Goal: Check status: Check status

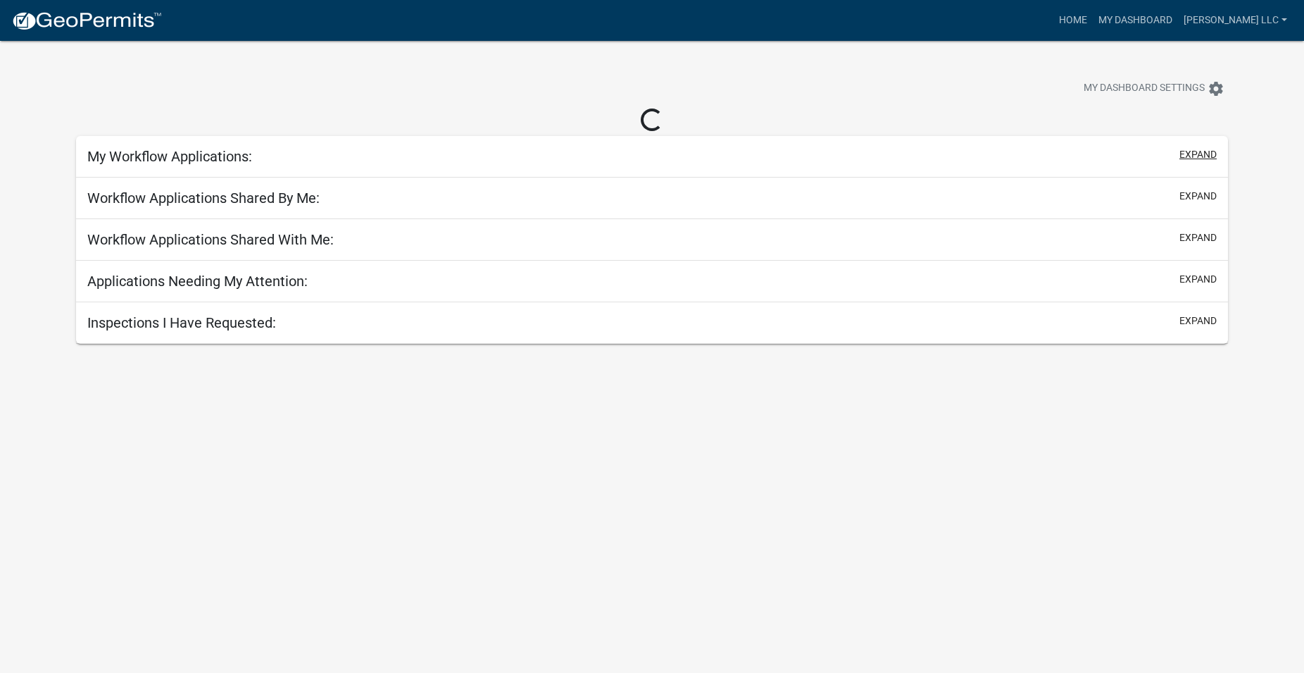
click at [1199, 154] on button "expand" at bounding box center [1198, 154] width 37 height 15
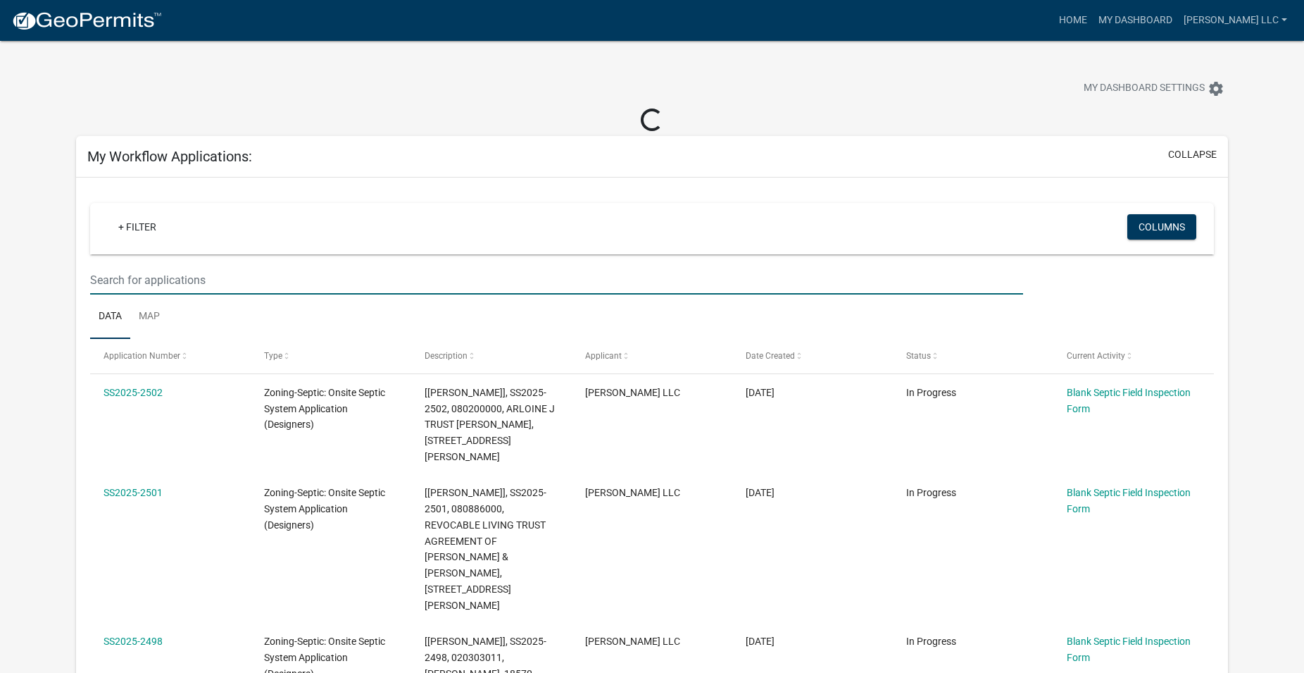
click at [170, 286] on input "text" at bounding box center [557, 280] width 934 height 29
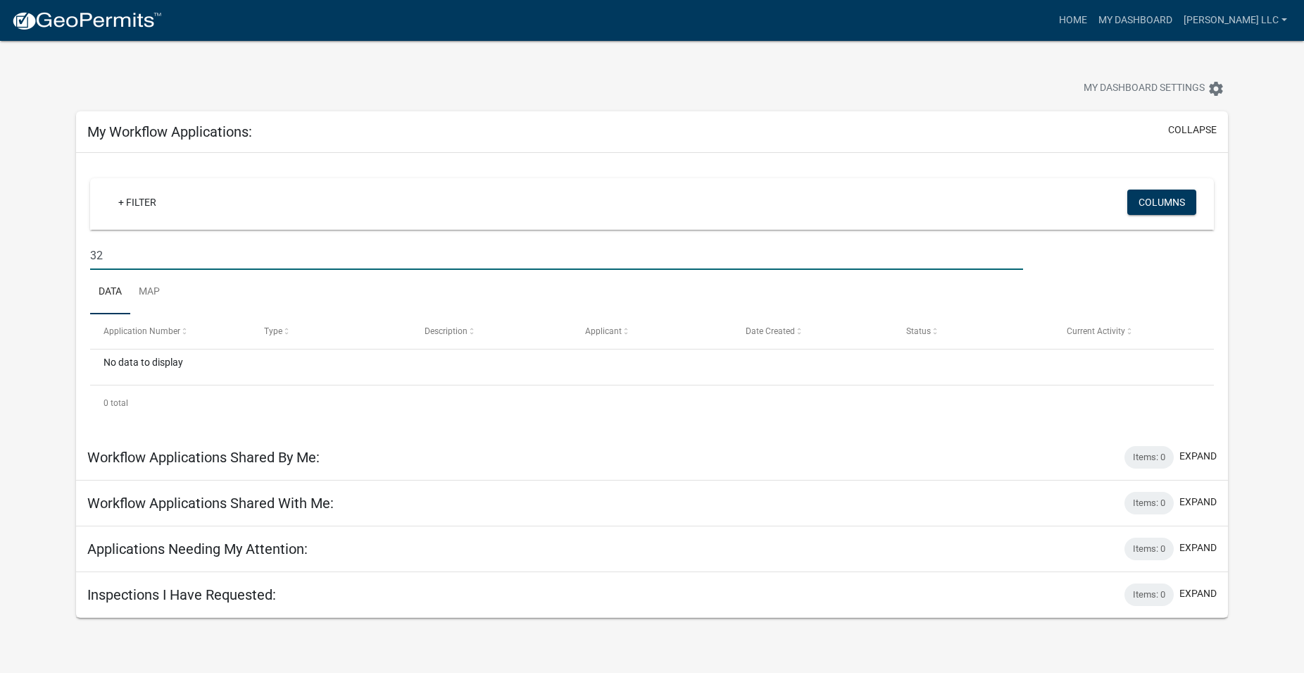
type input "3"
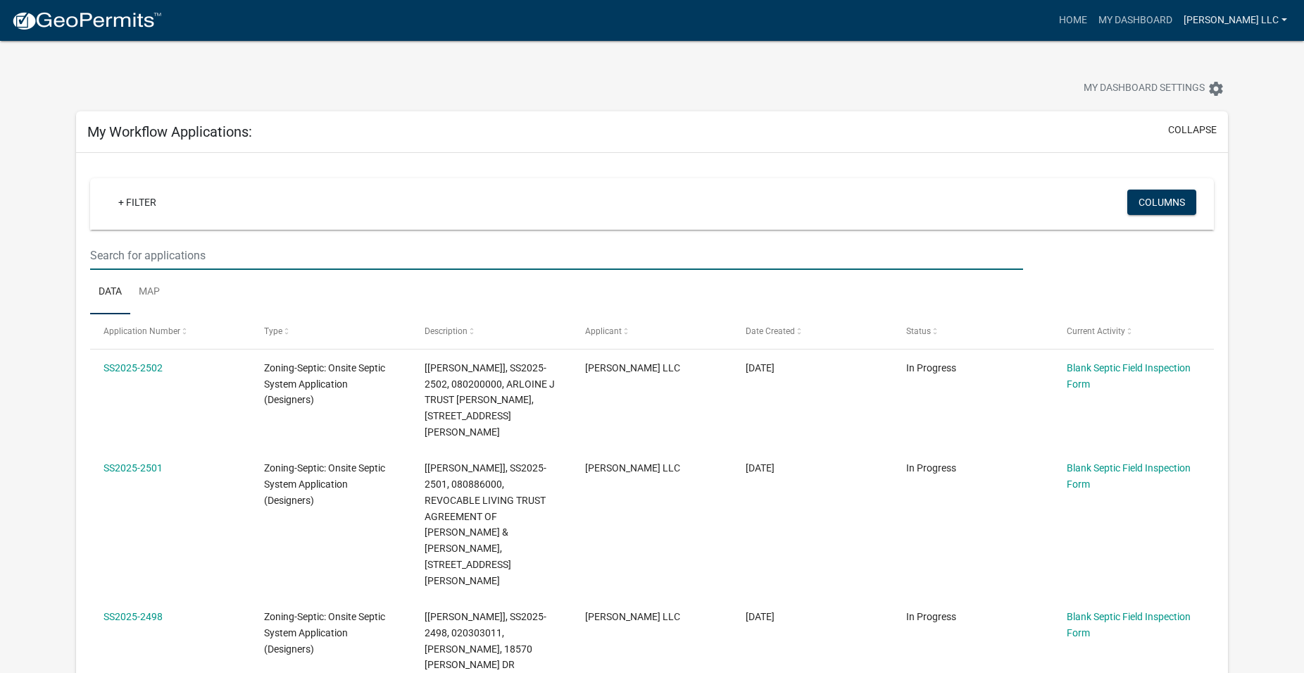
click at [1251, 16] on link "[PERSON_NAME] LLC" at bounding box center [1235, 20] width 115 height 27
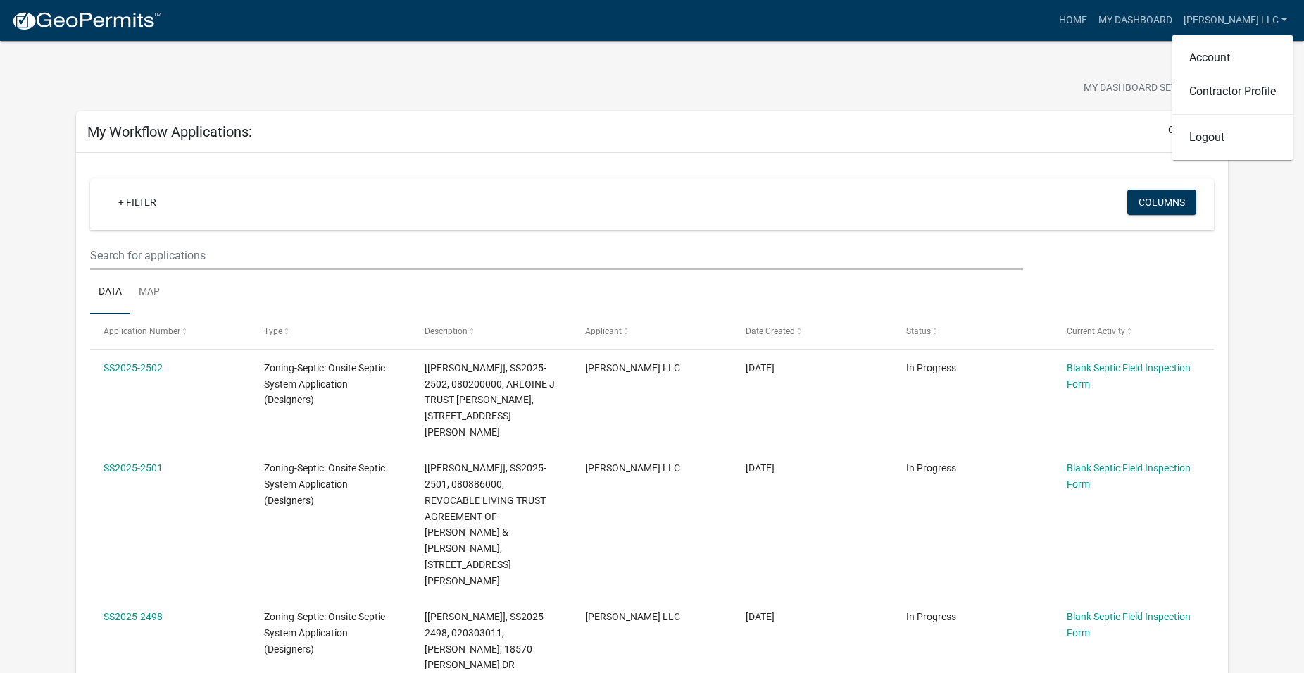
click at [51, 18] on img at bounding box center [86, 21] width 151 height 21
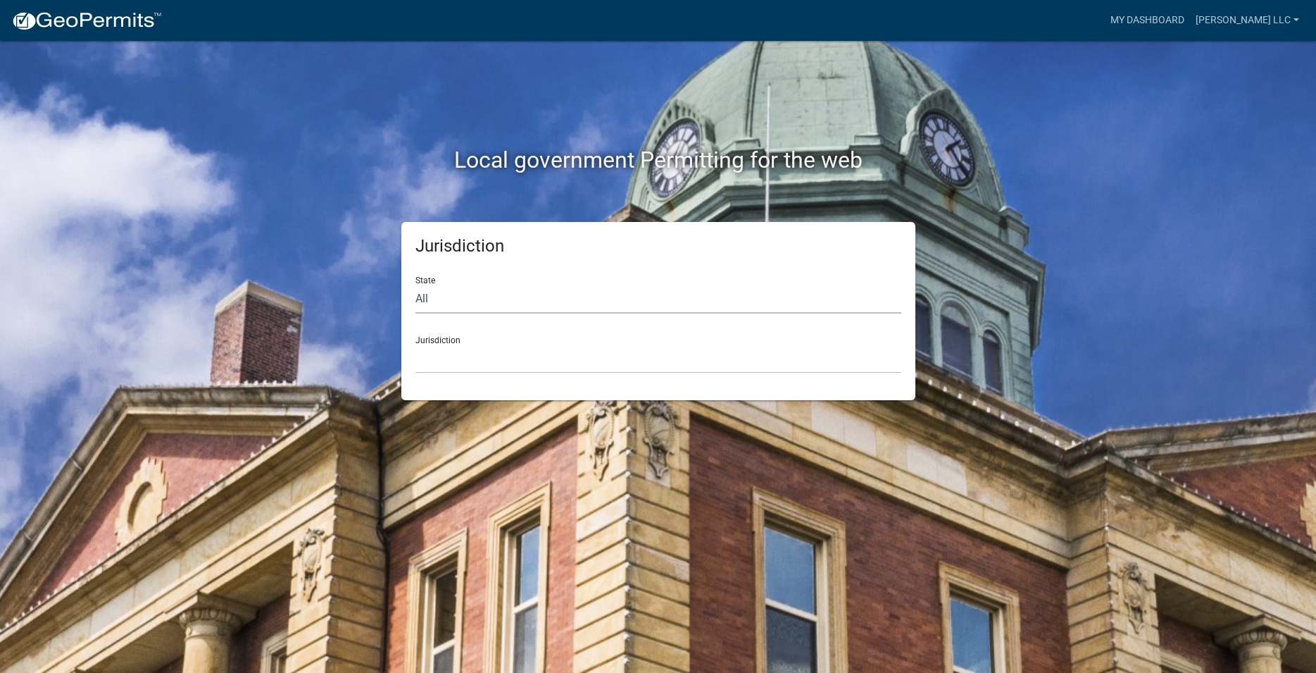
click at [416, 285] on select "All [US_STATE] [US_STATE] [US_STATE] [US_STATE] [US_STATE] [US_STATE] [US_STATE…" at bounding box center [659, 299] width 486 height 29
click at [411, 366] on div "Jurisdiction State All [US_STATE] [US_STATE] [US_STATE] [US_STATE] [US_STATE] […" at bounding box center [658, 311] width 514 height 178
click at [416, 285] on select "All [US_STATE] [US_STATE] [US_STATE] [US_STATE] [US_STATE] [US_STATE] [US_STATE…" at bounding box center [659, 299] width 486 height 29
select select "[US_STATE]"
click option "[US_STATE]" at bounding box center [0, 0] width 0 height 0
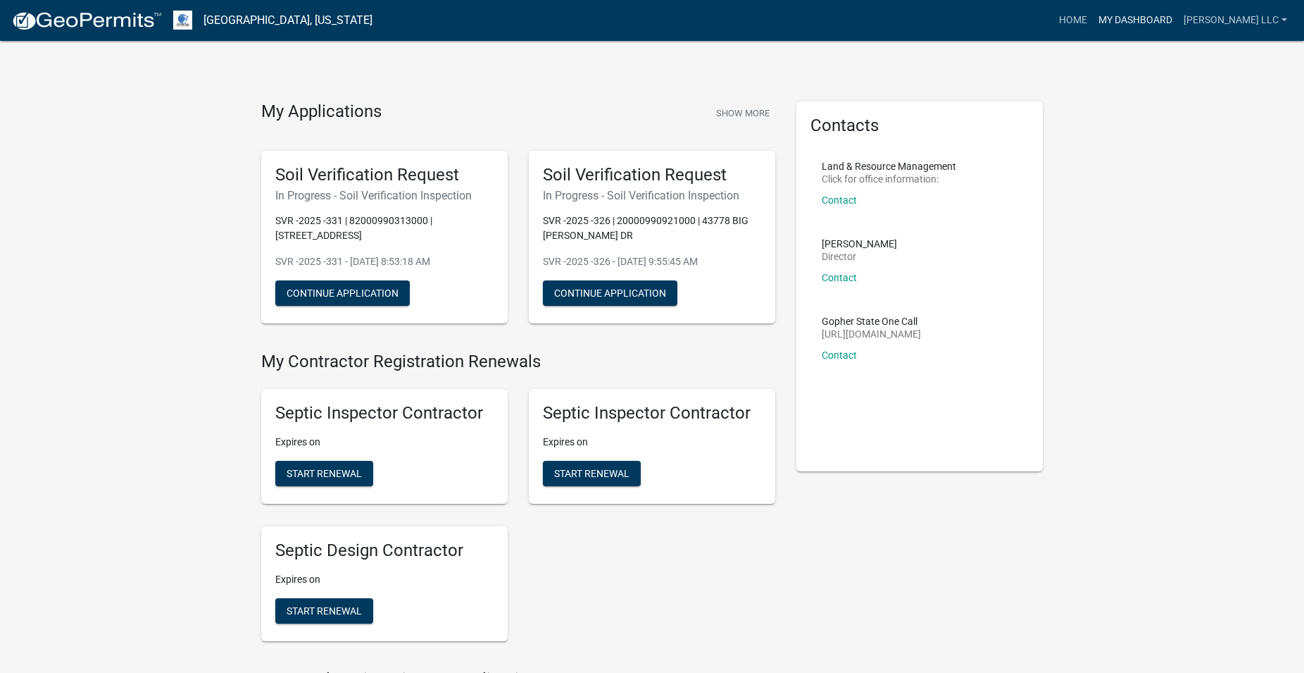
click at [1156, 9] on link "My Dashboard" at bounding box center [1135, 20] width 85 height 27
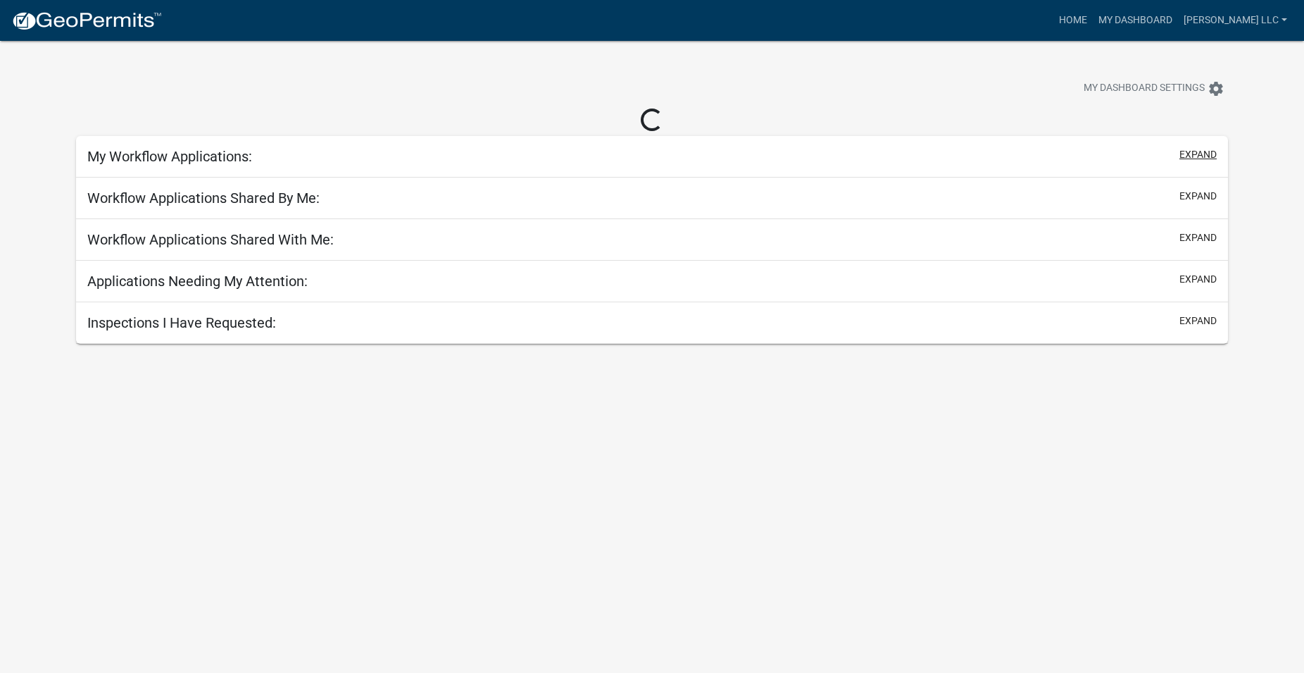
click at [1199, 156] on button "expand" at bounding box center [1198, 154] width 37 height 15
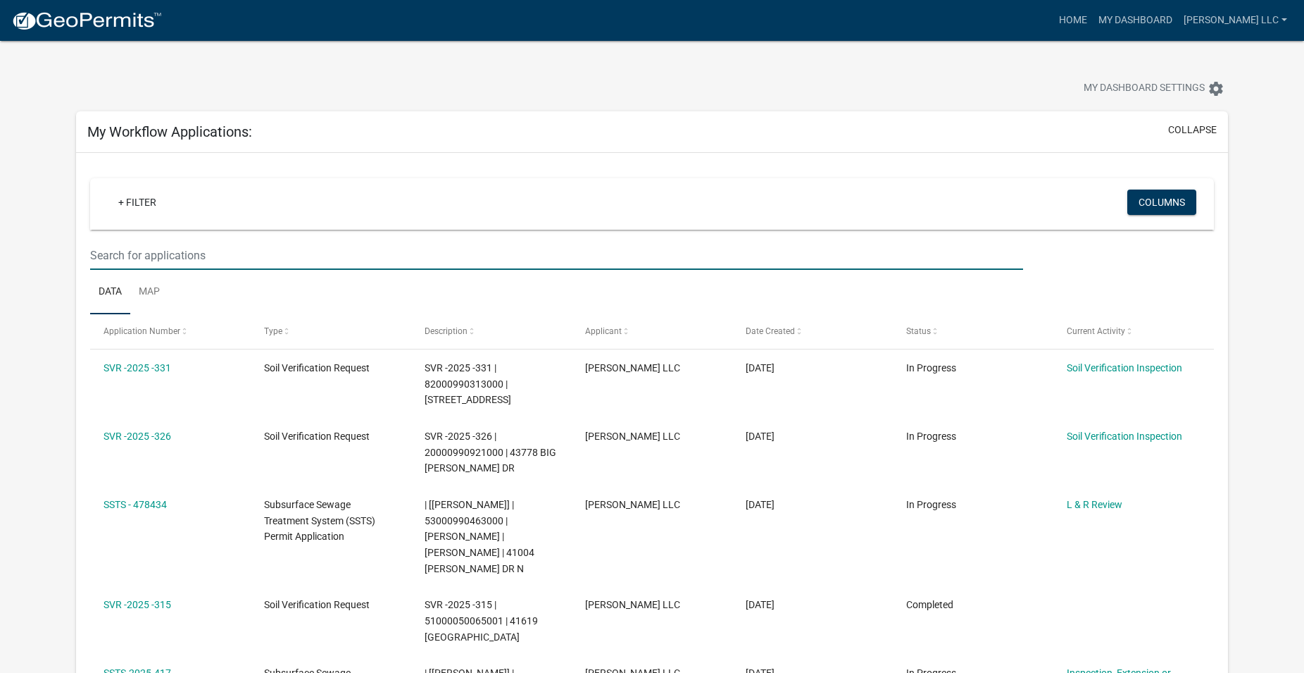
click at [172, 261] on input "text" at bounding box center [557, 255] width 934 height 29
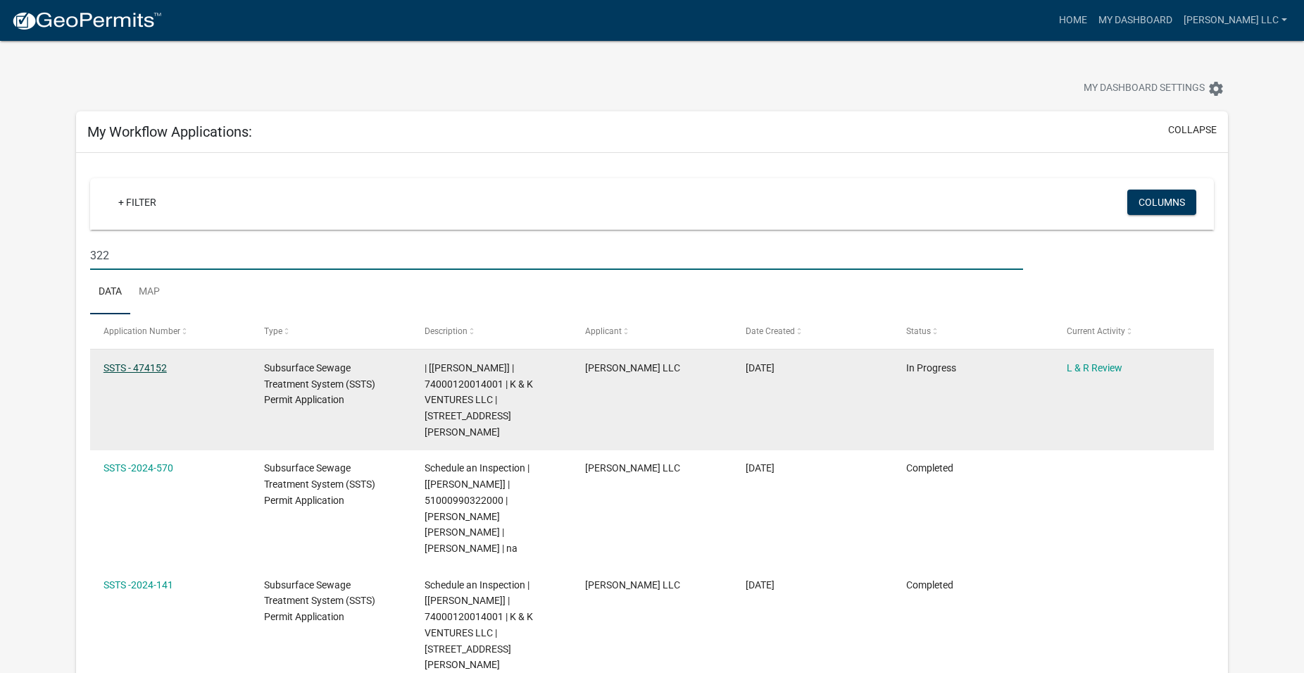
type input "322"
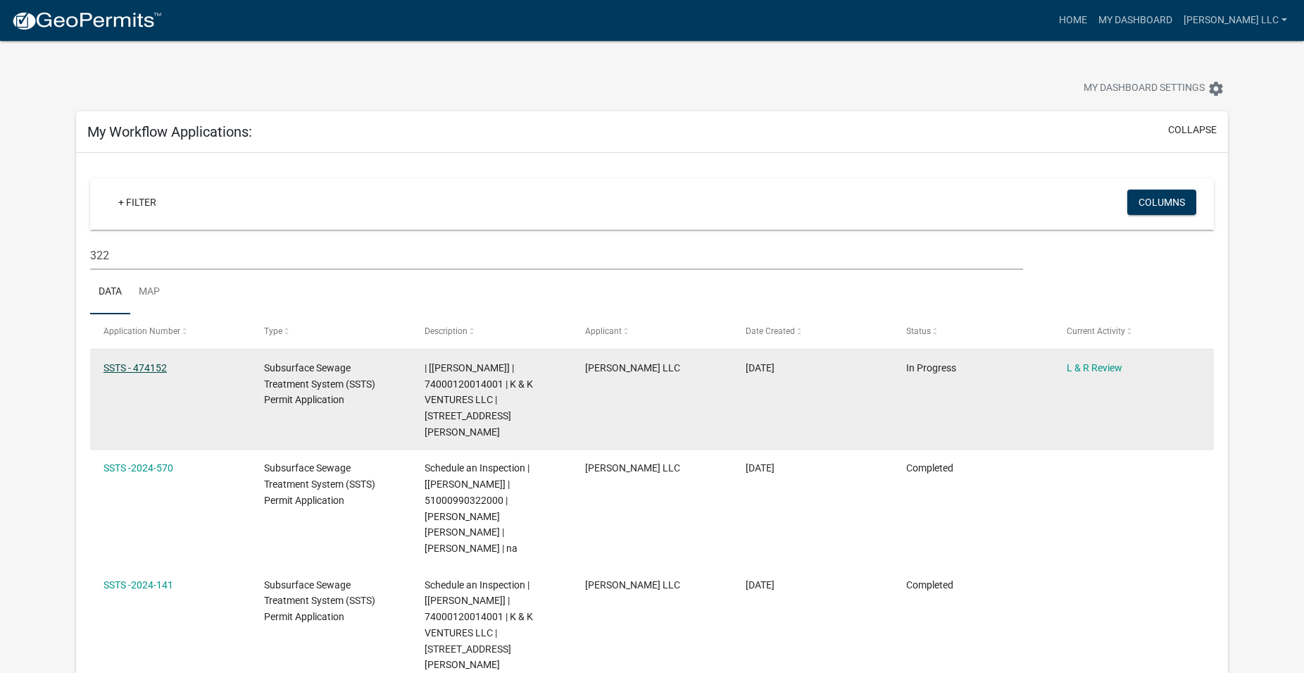
click at [156, 364] on link "SSTS - 474152" at bounding box center [135, 367] width 63 height 11
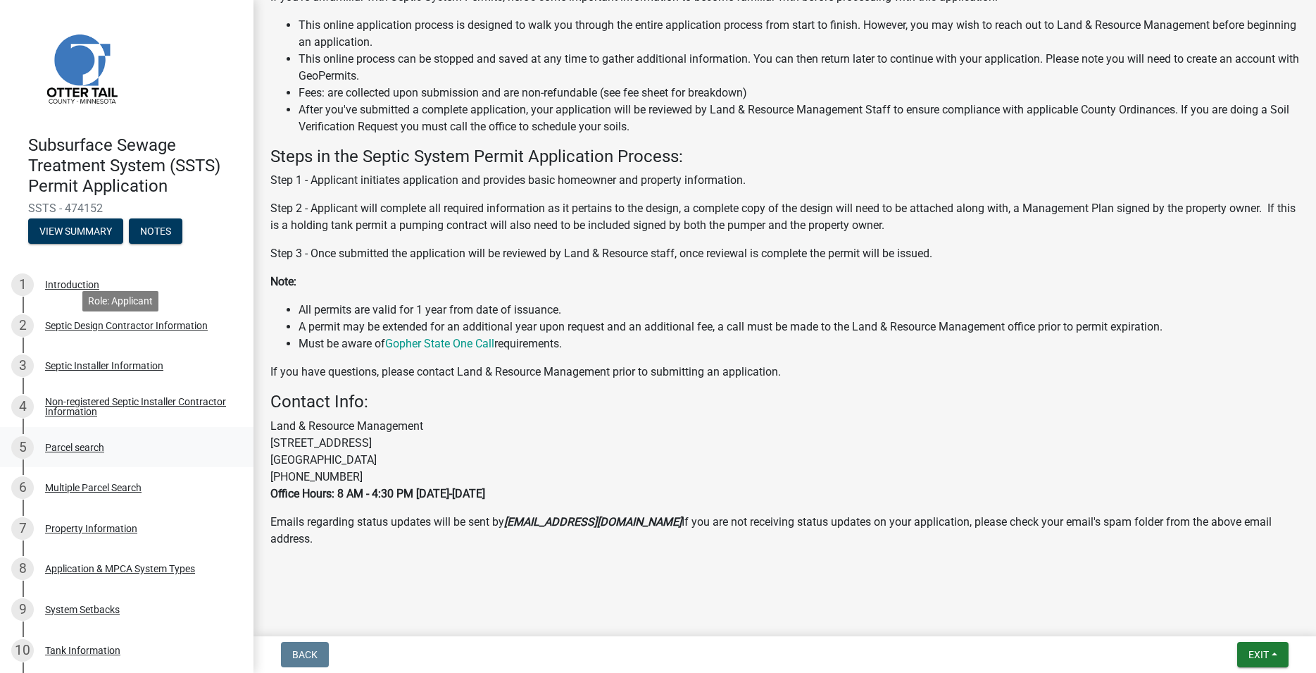
scroll to position [291, 0]
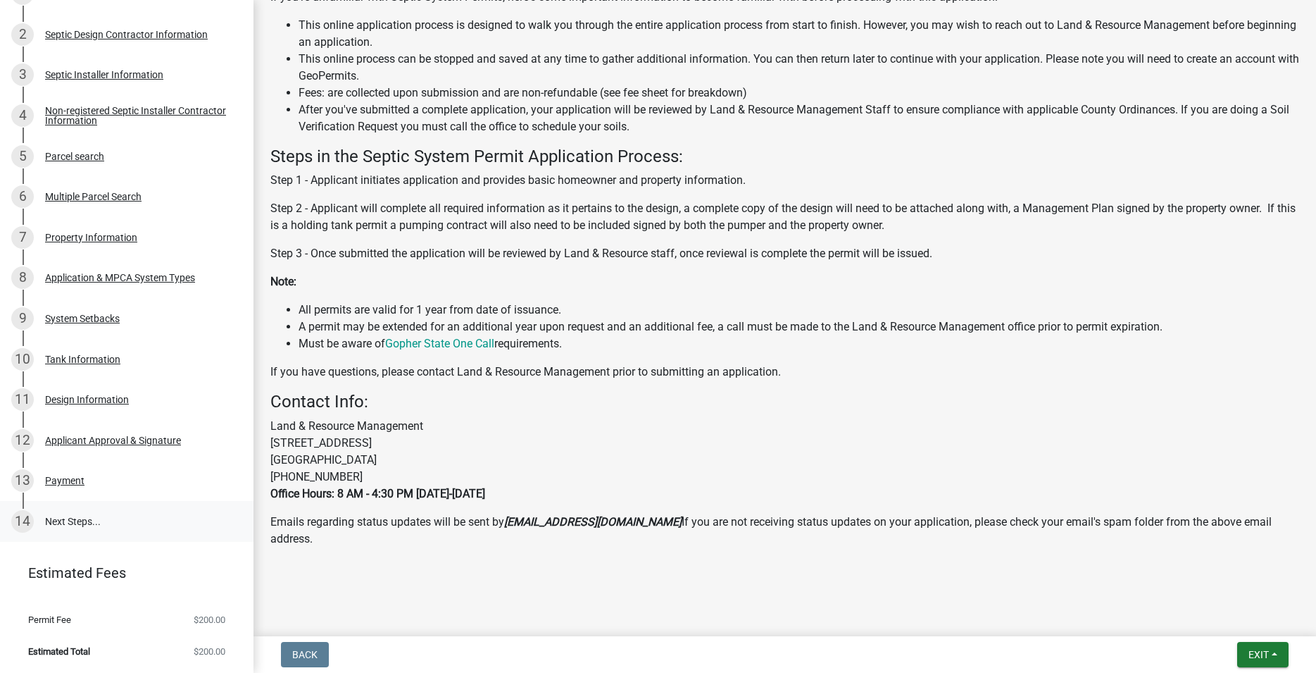
click at [96, 524] on link "14 Next Steps..." at bounding box center [127, 521] width 254 height 41
click at [83, 481] on div "Payment" at bounding box center [64, 480] width 39 height 10
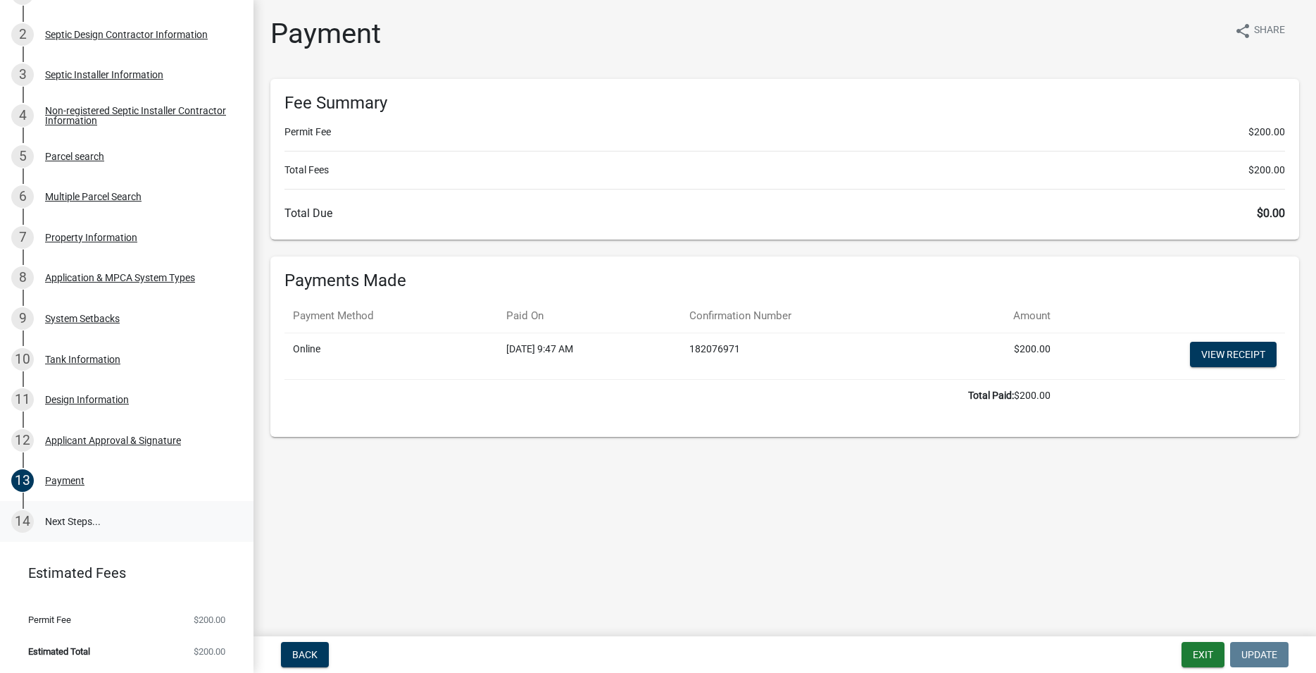
click at [96, 531] on link "14 Next Steps..." at bounding box center [127, 521] width 254 height 41
click at [121, 443] on div "Applicant Approval & Signature" at bounding box center [113, 440] width 136 height 10
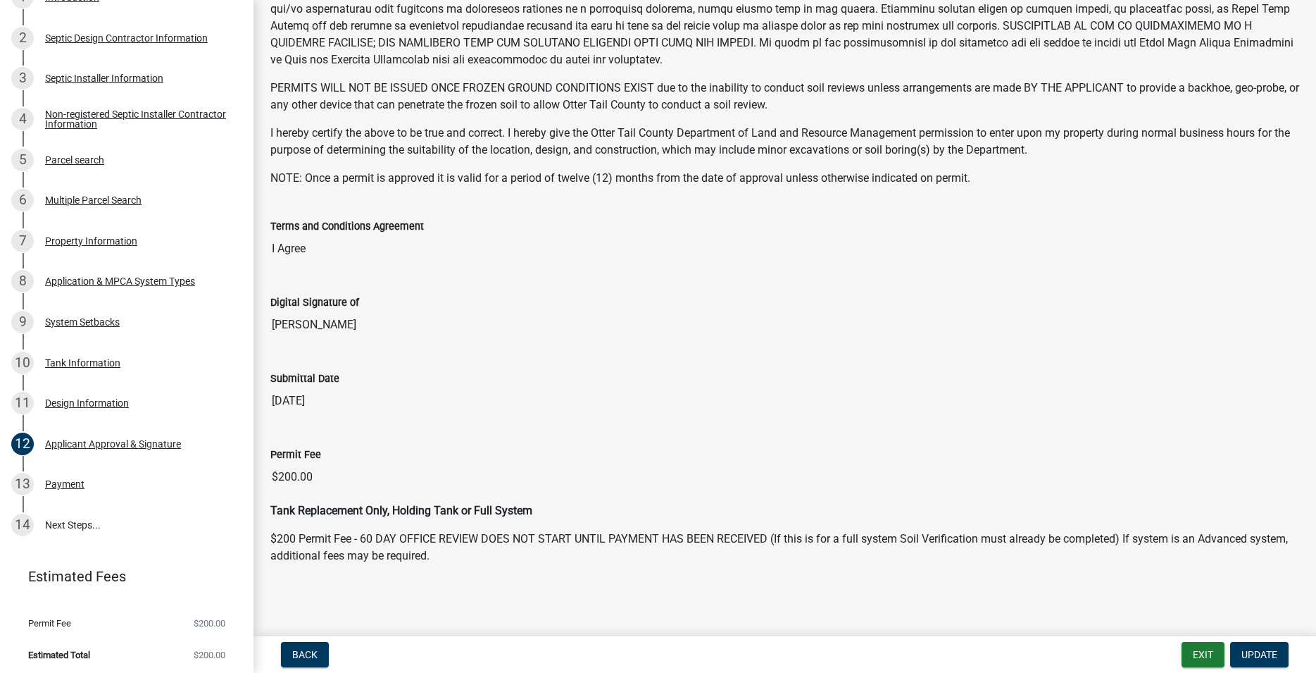
scroll to position [291, 0]
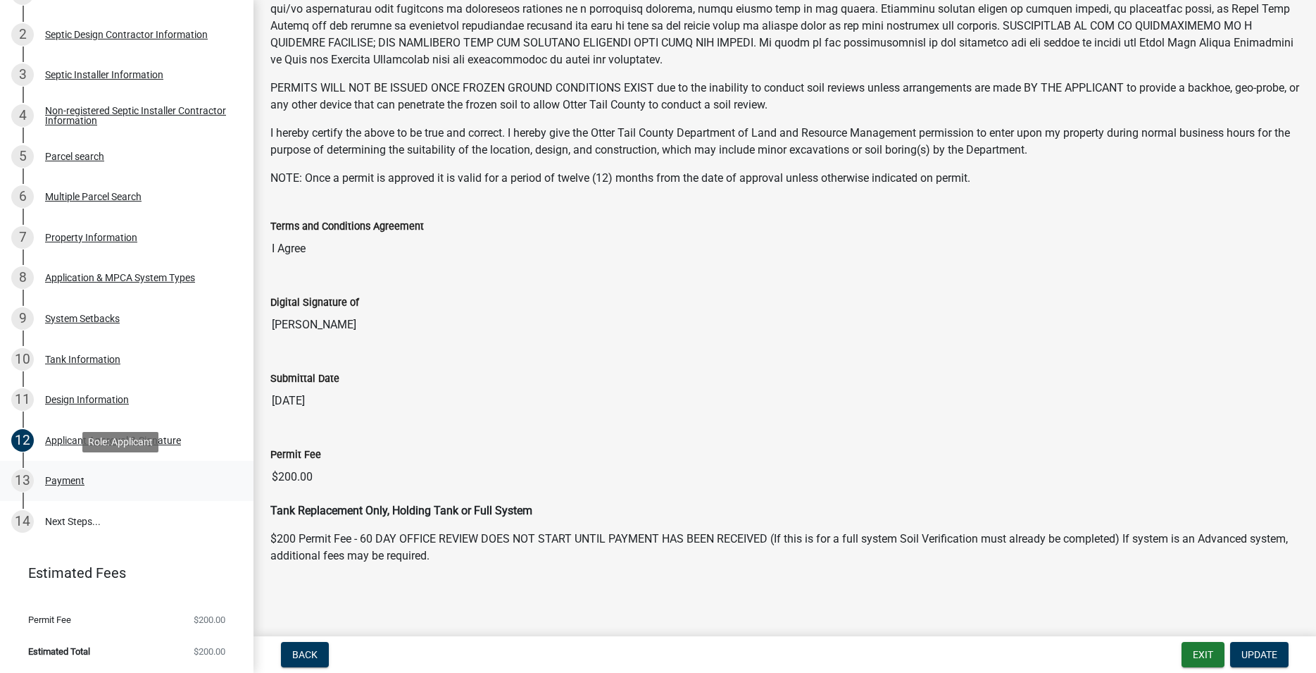
click at [65, 485] on div "Payment" at bounding box center [64, 480] width 39 height 10
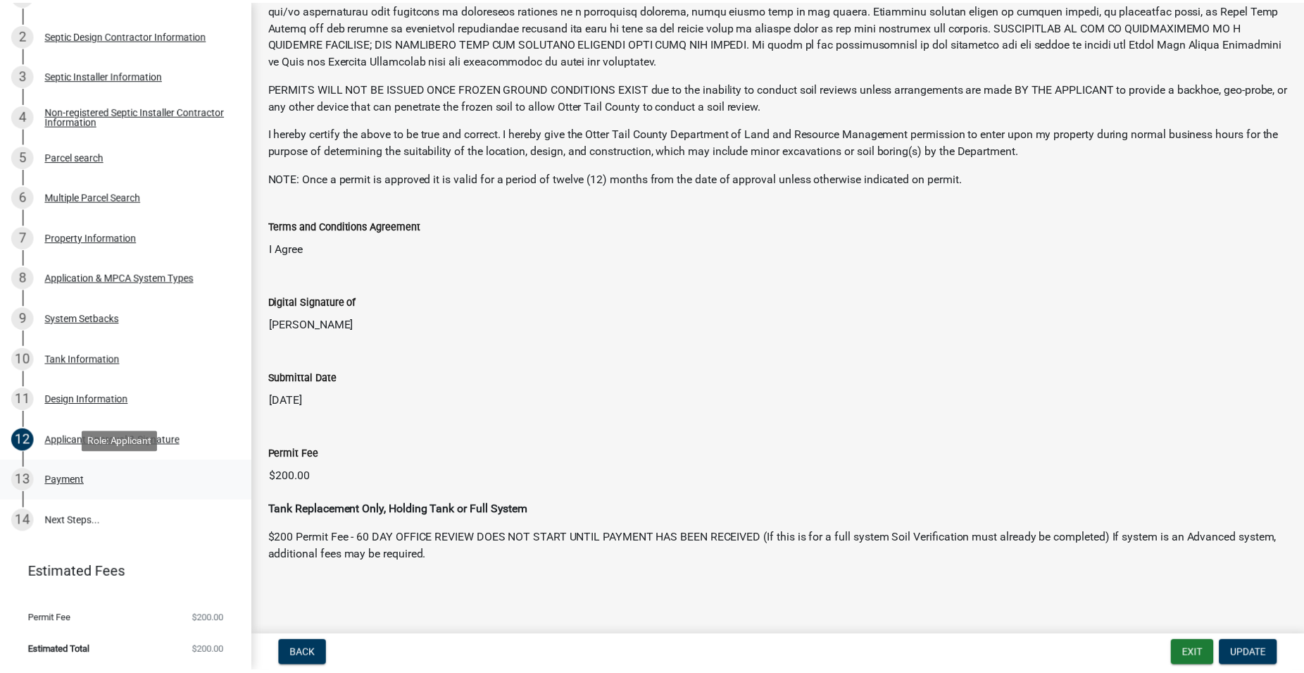
scroll to position [0, 0]
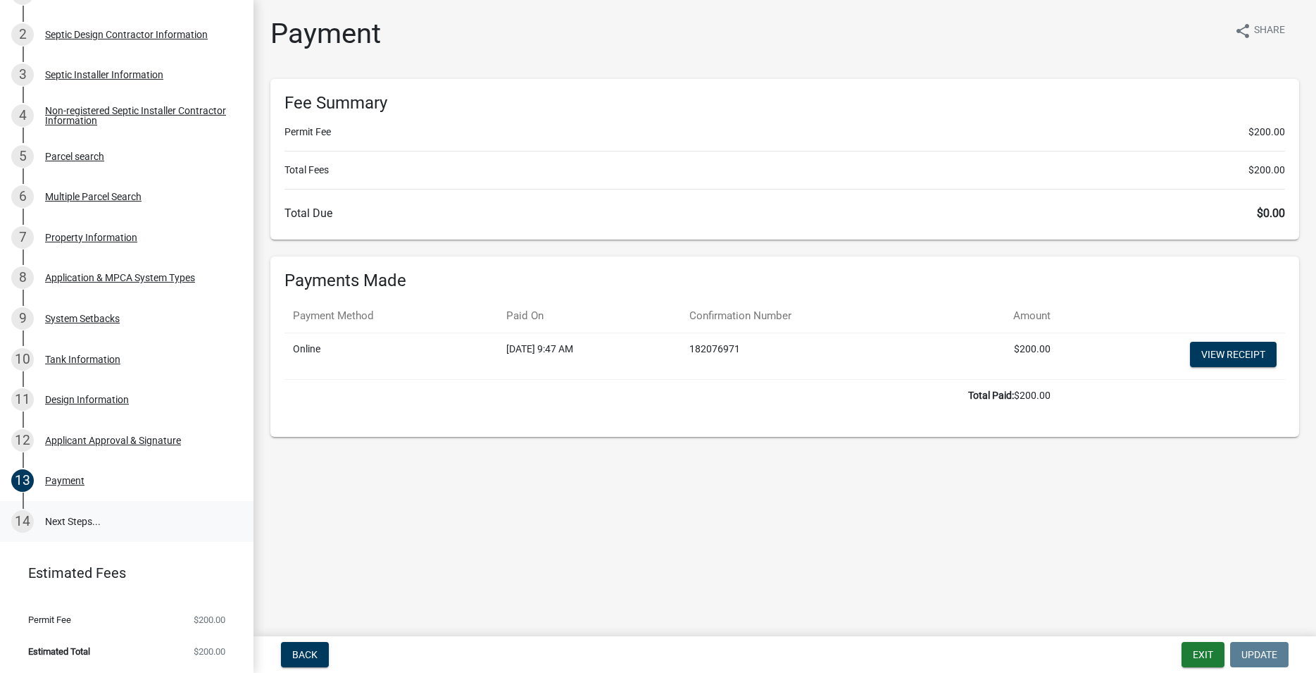
click at [63, 519] on link "14 Next Steps..." at bounding box center [127, 521] width 254 height 41
